Goal: Navigation & Orientation: Find specific page/section

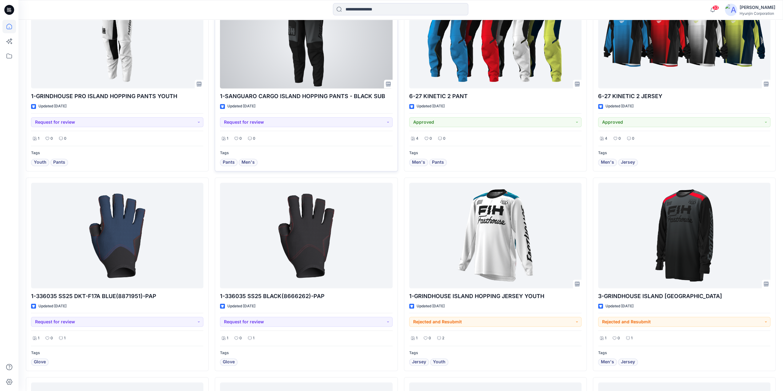
scroll to position [277, 0]
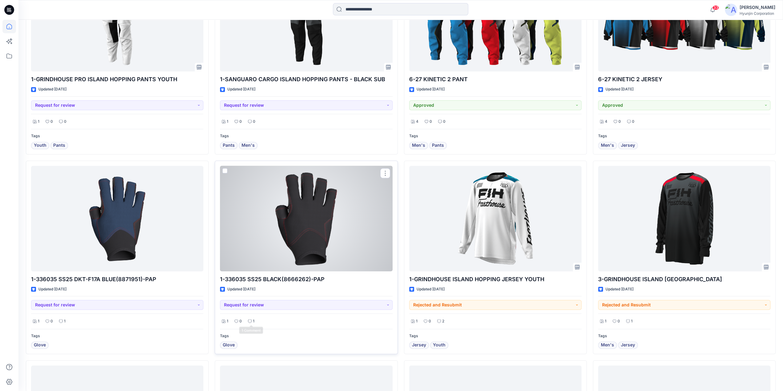
click at [254, 318] on p "1" at bounding box center [254, 321] width 2 height 6
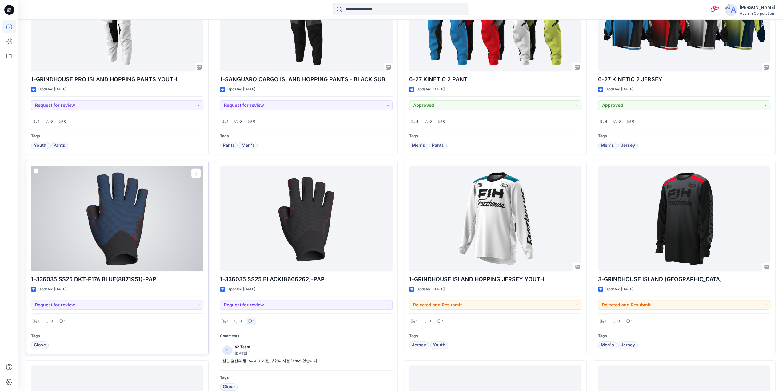
click at [64, 321] on p "1" at bounding box center [65, 321] width 2 height 6
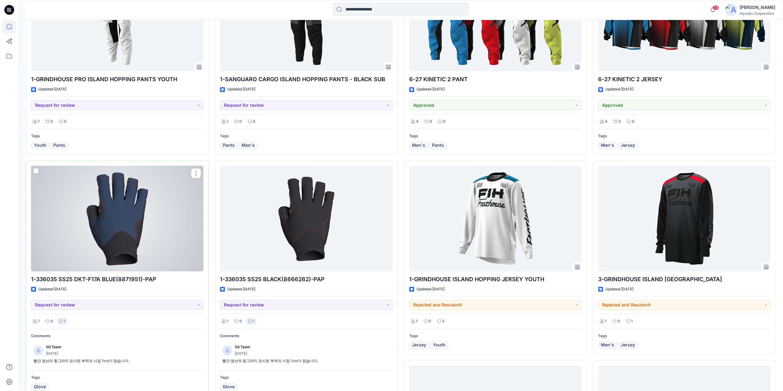
click at [64, 321] on p "1" at bounding box center [65, 321] width 2 height 6
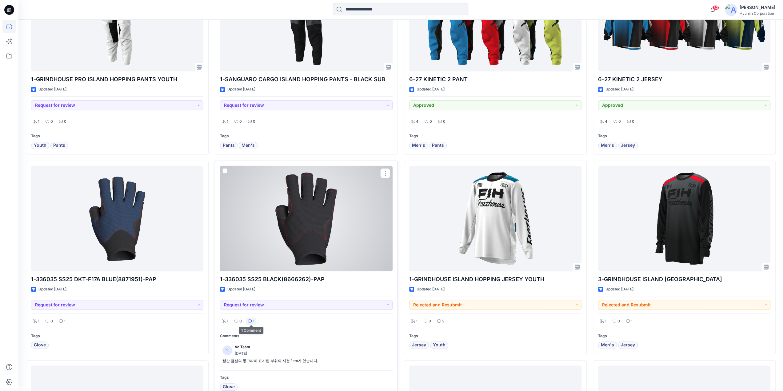
click at [251, 320] on icon at bounding box center [250, 322] width 4 height 4
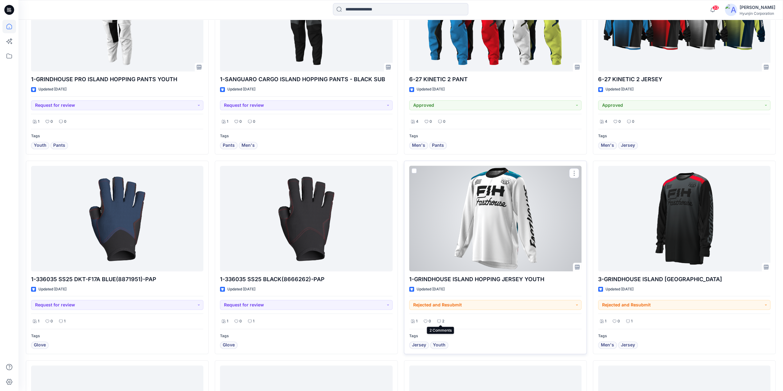
click at [441, 321] on div "2" at bounding box center [441, 322] width 11 height 8
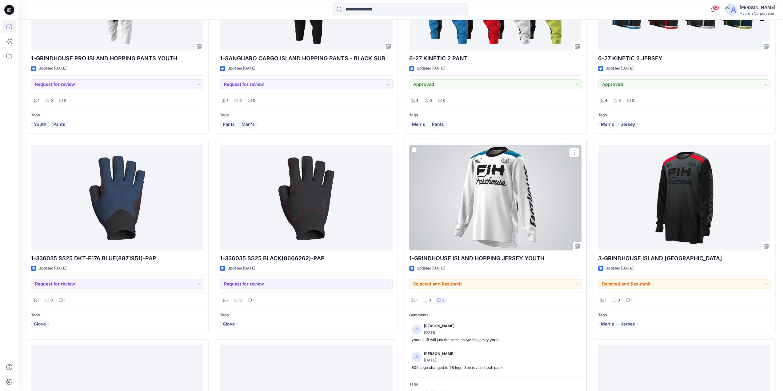
scroll to position [308, 0]
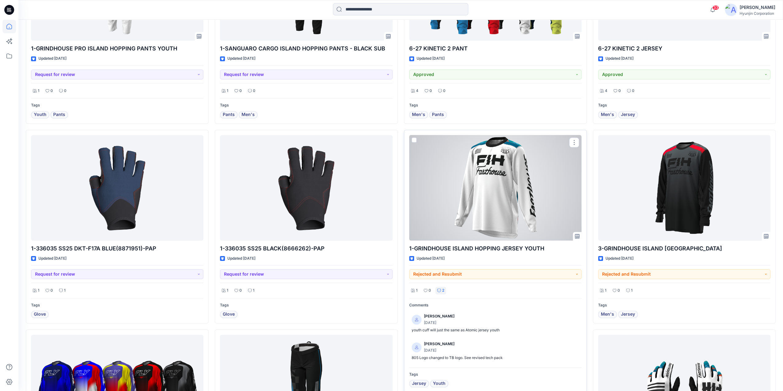
click at [460, 234] on div at bounding box center [495, 188] width 172 height 106
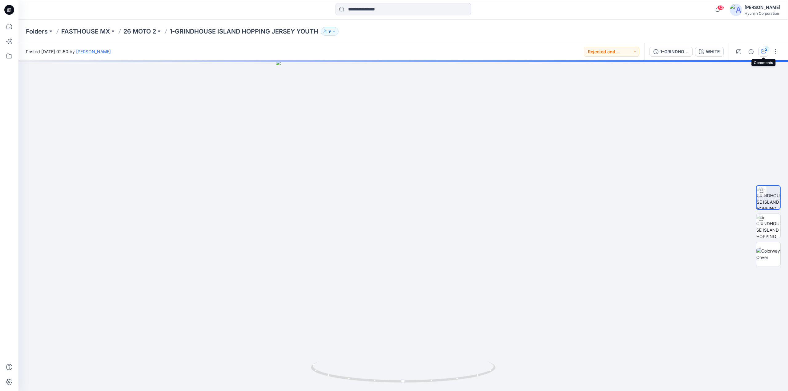
click at [765, 54] on button "2" at bounding box center [764, 52] width 10 height 10
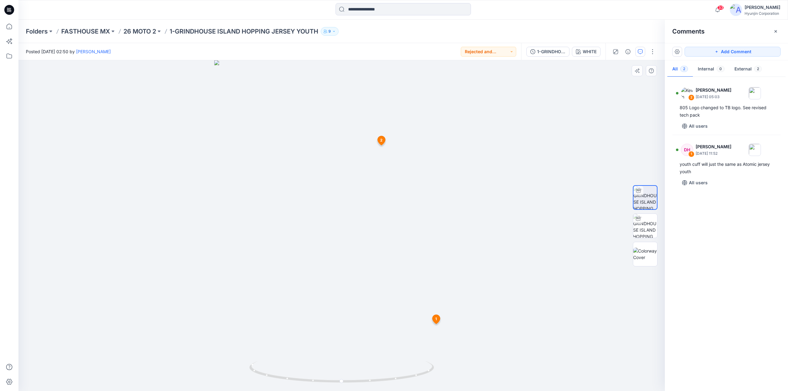
click at [622, 131] on div at bounding box center [341, 225] width 646 height 331
click at [14, 5] on icon at bounding box center [9, 10] width 10 height 20
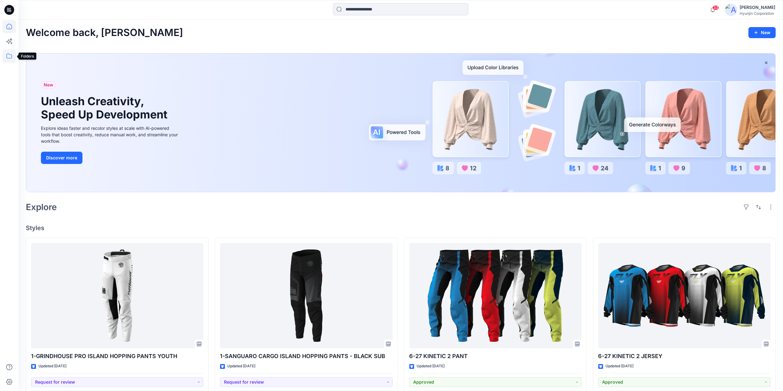
click at [13, 58] on icon at bounding box center [9, 56] width 14 height 14
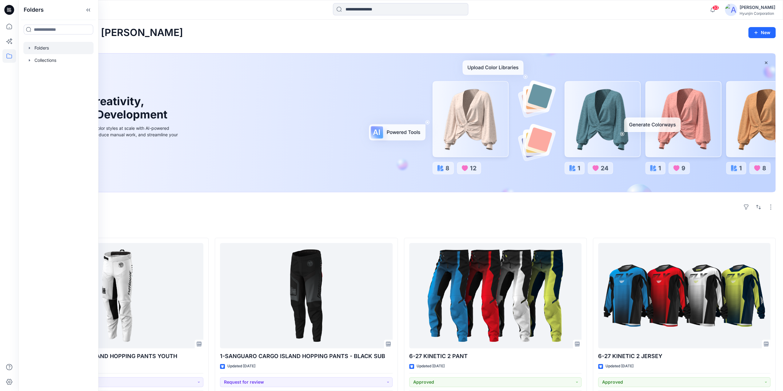
click at [50, 48] on div at bounding box center [58, 48] width 70 height 12
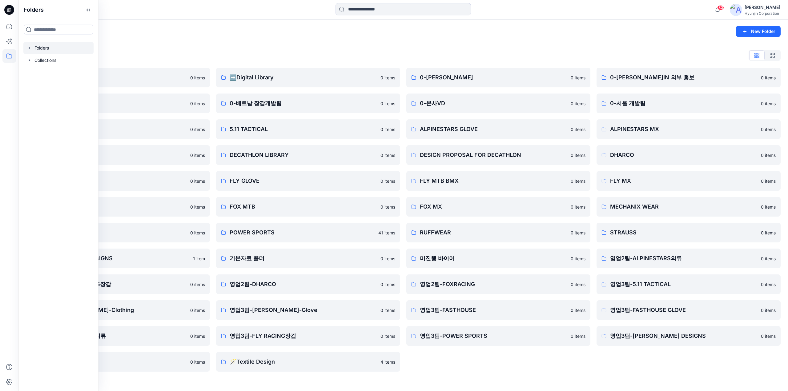
click at [341, 52] on div "Folders List" at bounding box center [403, 55] width 755 height 10
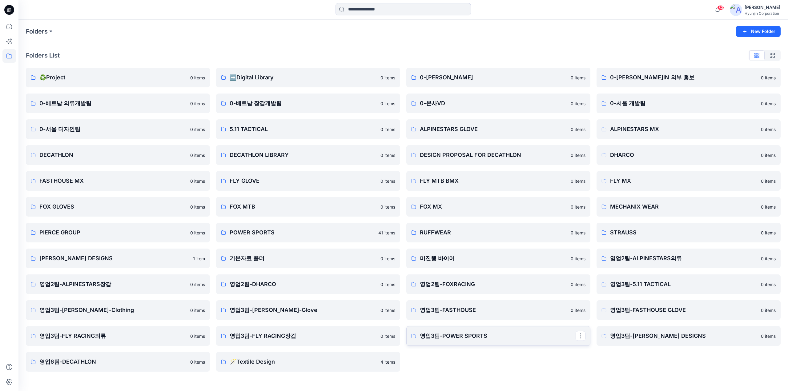
click at [499, 335] on p "영업3팀-POWER SPORTS" at bounding box center [498, 336] width 156 height 9
click at [250, 233] on p "POWER SPORTS" at bounding box center [308, 232] width 156 height 9
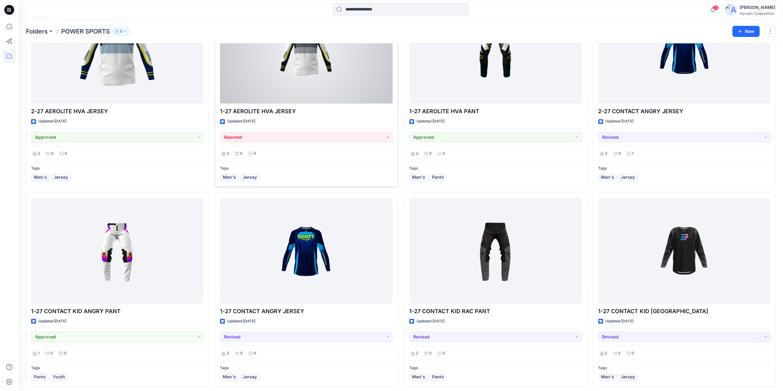
scroll to position [277, 0]
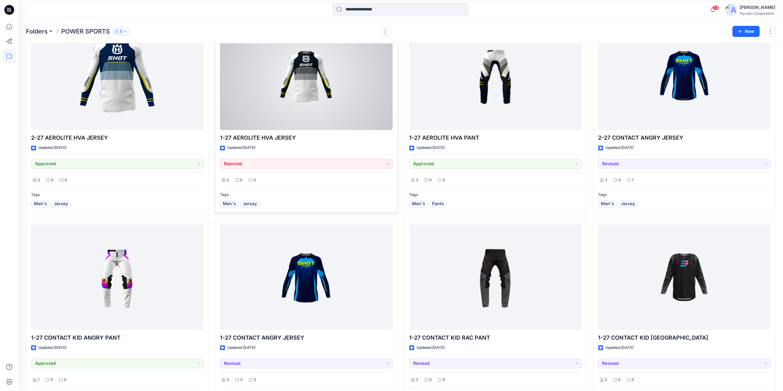
click at [305, 112] on div at bounding box center [306, 78] width 172 height 106
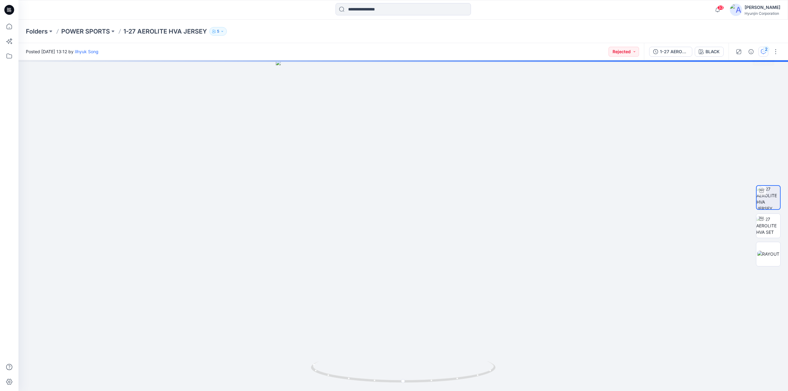
click at [765, 51] on div "2" at bounding box center [766, 49] width 6 height 6
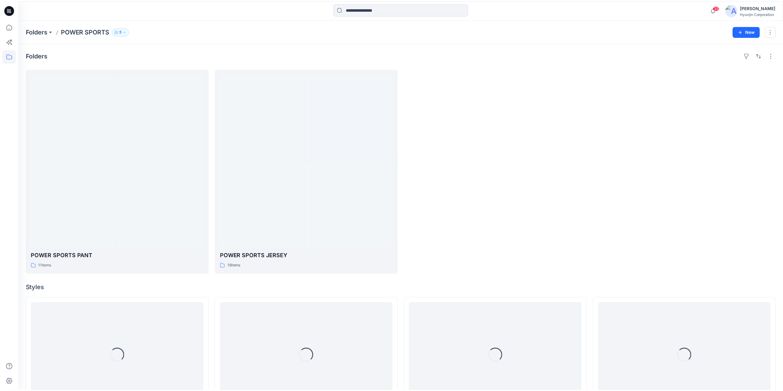
scroll to position [277, 0]
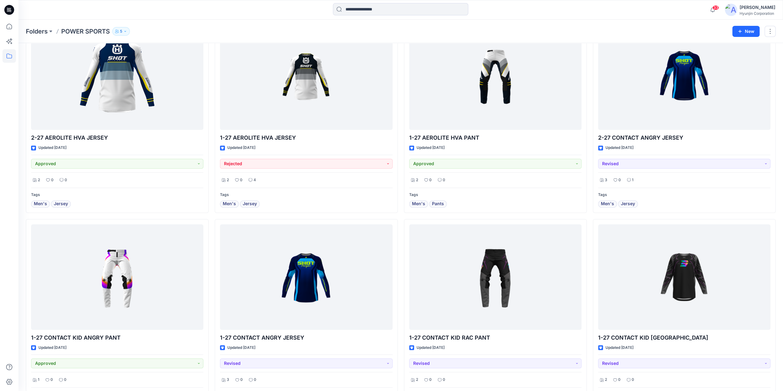
click at [6, 14] on icon at bounding box center [9, 10] width 10 height 20
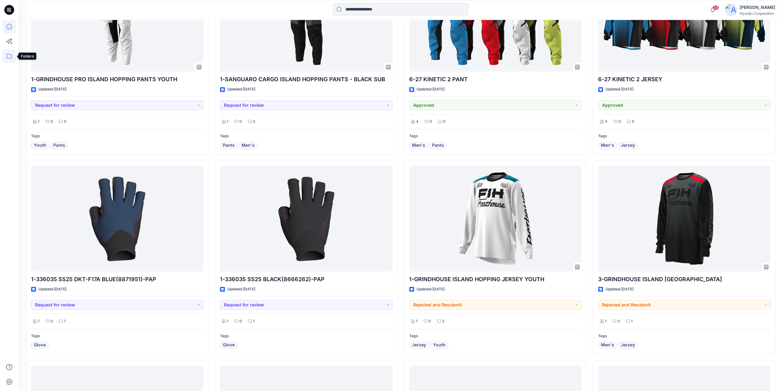
drag, startPoint x: 10, startPoint y: 57, endPoint x: 14, endPoint y: 58, distance: 5.2
click at [10, 57] on icon at bounding box center [9, 56] width 14 height 14
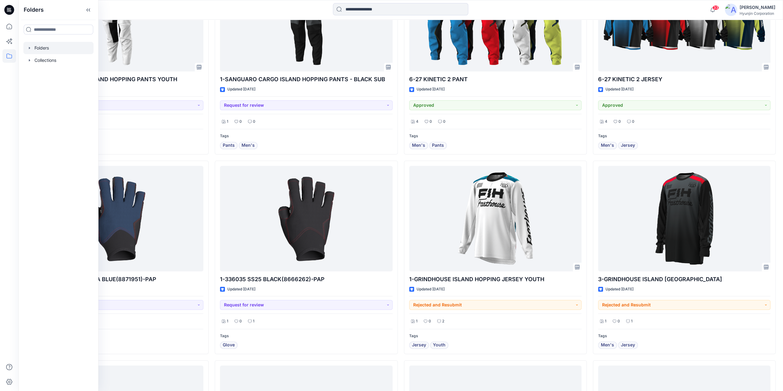
click at [42, 51] on div at bounding box center [58, 48] width 70 height 12
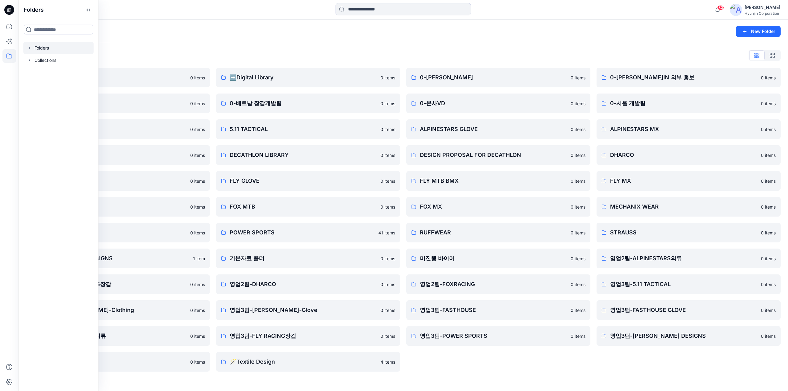
click at [499, 368] on div "0-HYUNJIN 0 items 0-본사VD 0 items ALPINESTARS GLOVE 0 items DESIGN PROPOSAL FOR …" at bounding box center [498, 220] width 184 height 304
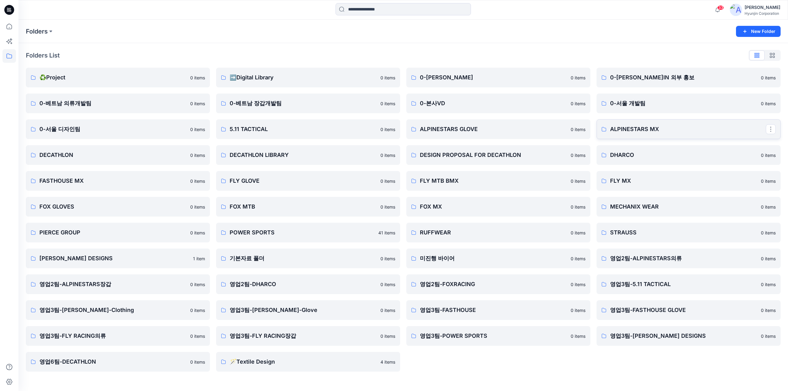
click at [669, 136] on link "ALPINESTARS MX" at bounding box center [689, 129] width 184 height 20
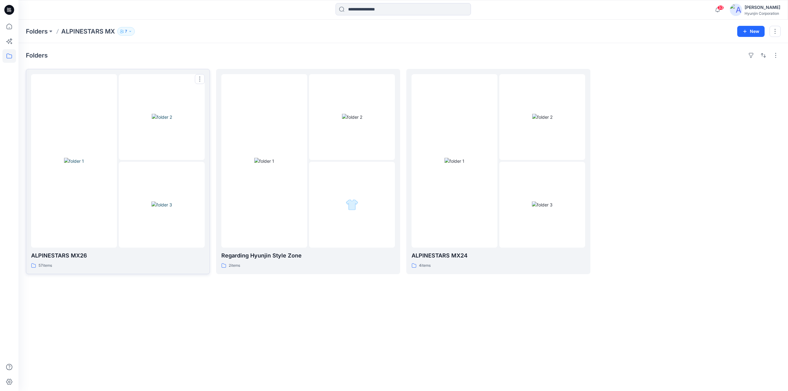
click at [151, 202] on img at bounding box center [161, 205] width 21 height 6
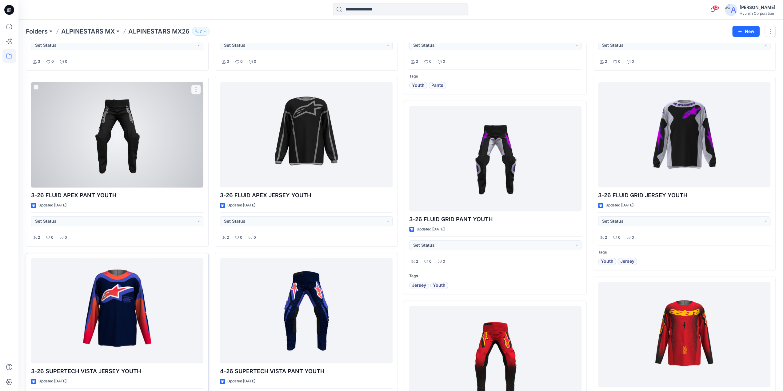
scroll to position [29, 0]
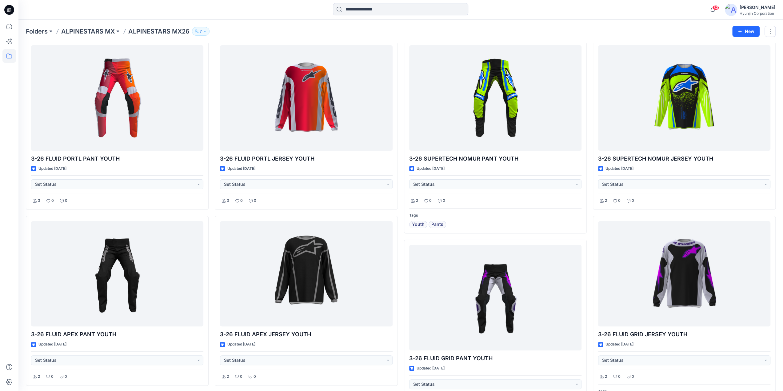
click at [12, 4] on icon at bounding box center [9, 10] width 10 height 20
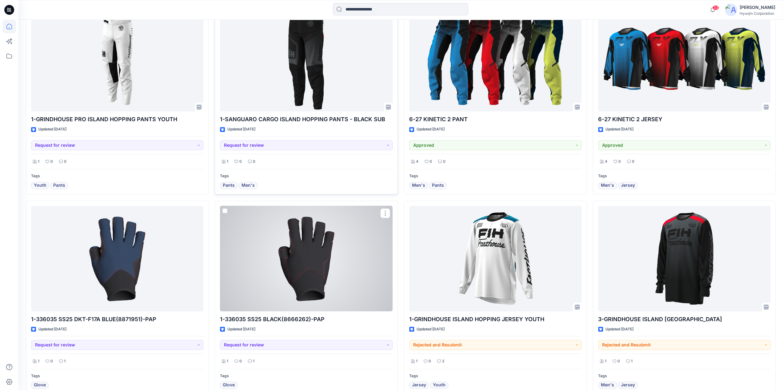
scroll to position [308, 0]
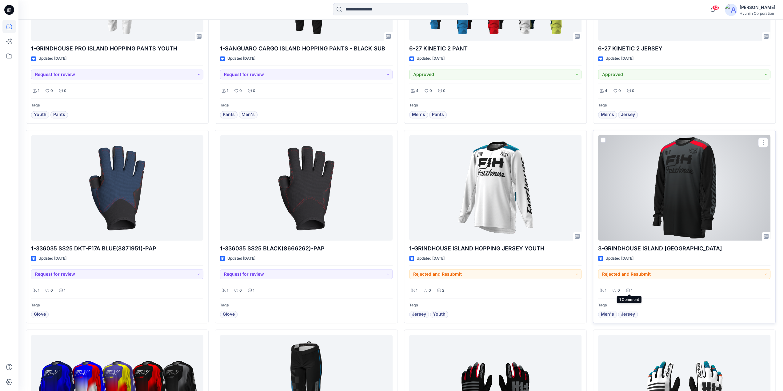
click at [632, 289] on p "1" at bounding box center [632, 291] width 2 height 6
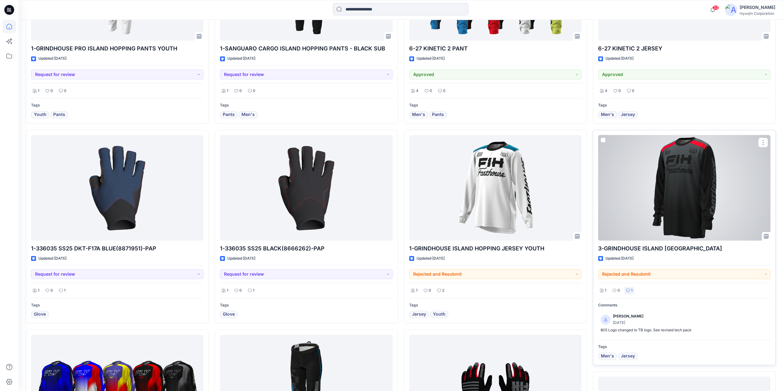
click at [632, 289] on p "1" at bounding box center [632, 291] width 2 height 6
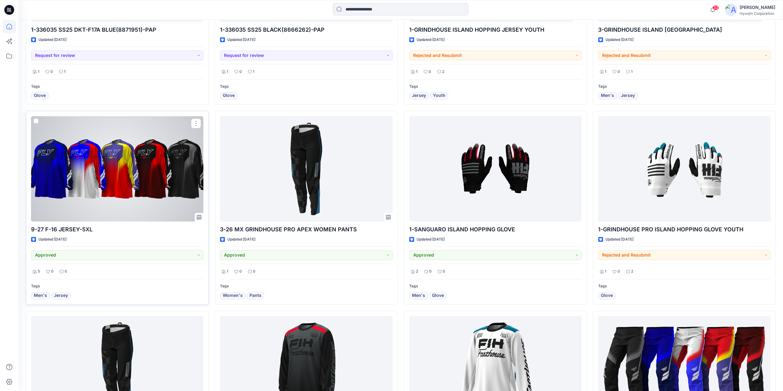
scroll to position [554, 0]
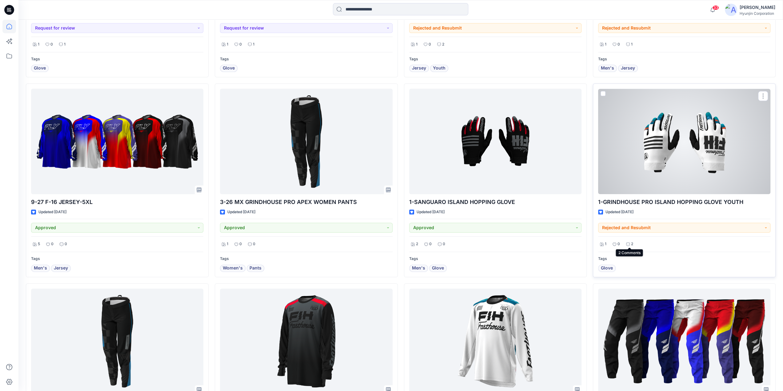
click at [631, 241] on p "2" at bounding box center [632, 244] width 2 height 6
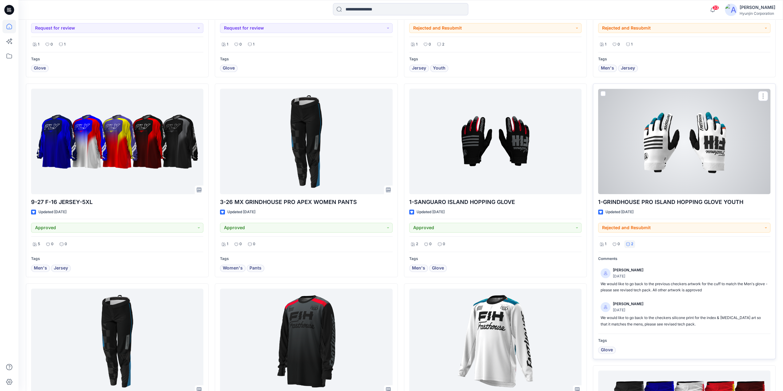
click at [633, 242] on p "2" at bounding box center [632, 244] width 2 height 6
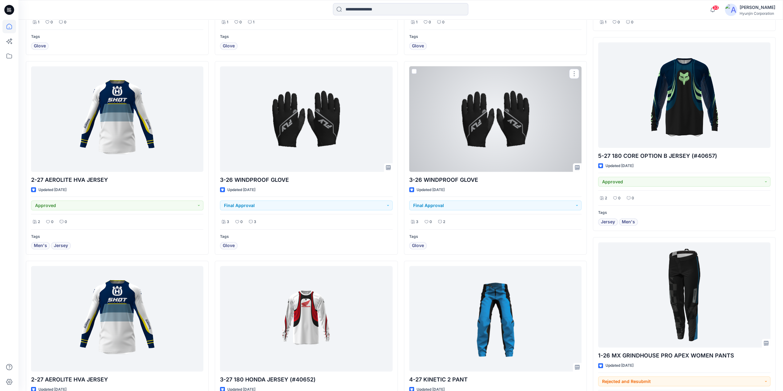
scroll to position [1665, 0]
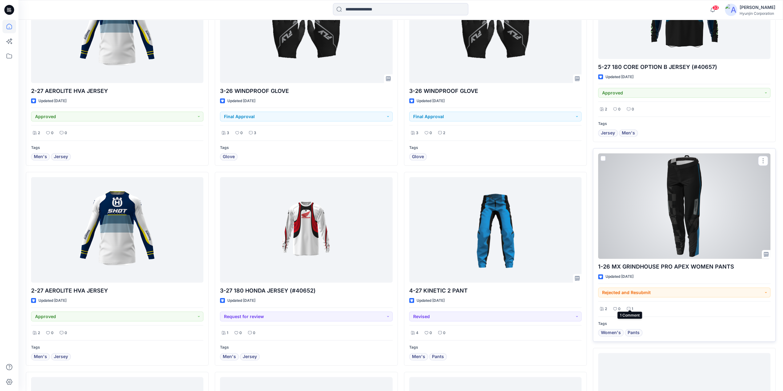
click at [630, 307] on icon at bounding box center [629, 309] width 4 height 4
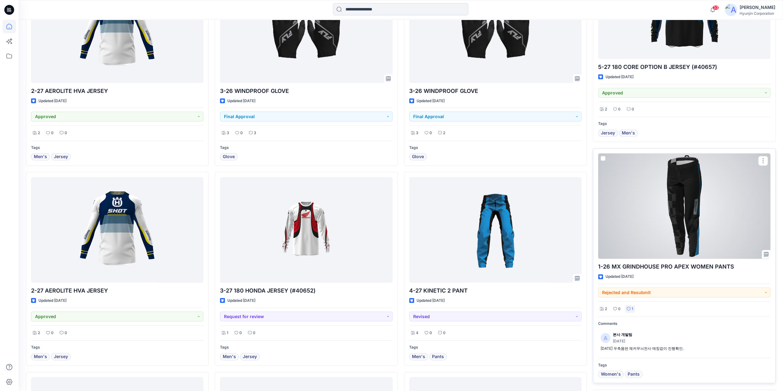
click at [630, 307] on icon at bounding box center [629, 309] width 4 height 4
